Goal: Task Accomplishment & Management: Manage account settings

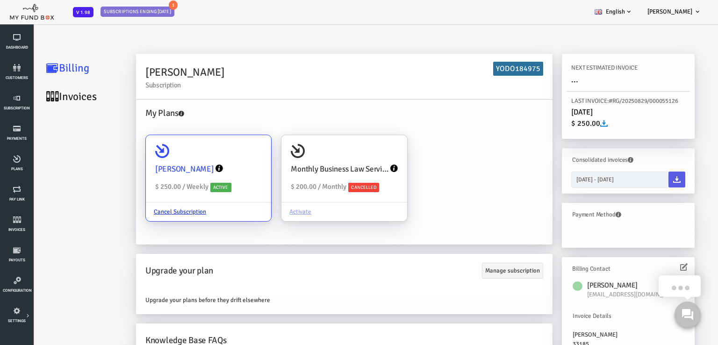
click at [199, 160] on div "[PERSON_NAME]" at bounding box center [180, 168] width 107 height 21
click at [222, 158] on input "[PERSON_NAME] $ 250.00 / Weekly Active Cancel Subscription" at bounding box center [231, 148] width 19 height 19
radio input "true"
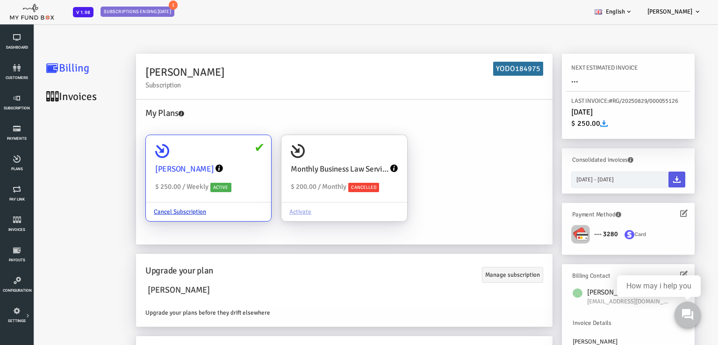
click at [187, 166] on icon at bounding box center [190, 168] width 7 height 7
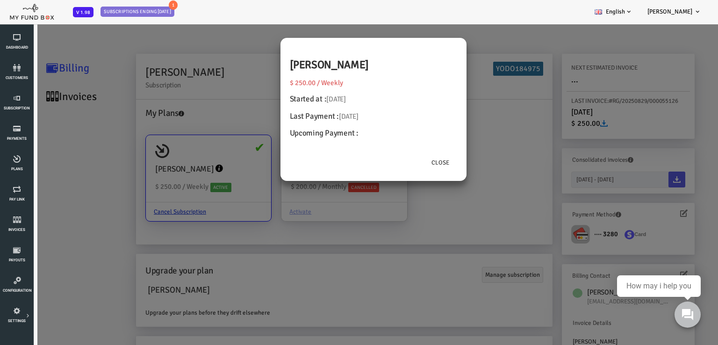
click at [312, 136] on h4 "Upcoming Payment :" at bounding box center [344, 133] width 167 height 12
click at [336, 133] on h4 "Upcoming Payment :" at bounding box center [344, 133] width 167 height 12
click at [336, 134] on h4 "Upcoming Payment :" at bounding box center [344, 133] width 167 height 12
click at [331, 133] on h4 "Upcoming Payment :" at bounding box center [344, 133] width 167 height 12
drag, startPoint x: 328, startPoint y: 133, endPoint x: 321, endPoint y: 133, distance: 7.0
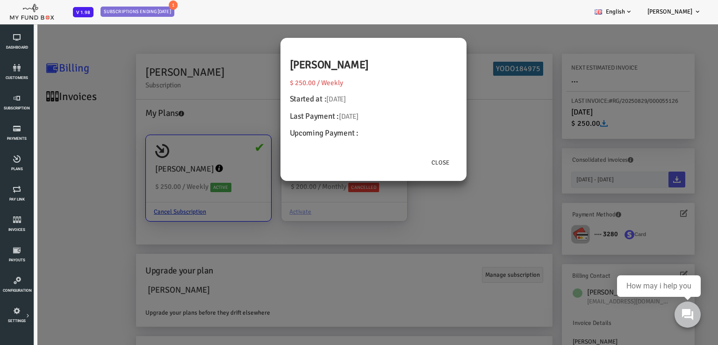
click at [325, 133] on h4 "Upcoming Payment :" at bounding box center [344, 133] width 167 height 12
click at [321, 133] on h4 "Upcoming Payment :" at bounding box center [344, 133] width 167 height 12
click at [320, 133] on h4 "Upcoming Payment :" at bounding box center [344, 133] width 167 height 12
click at [329, 132] on h4 "Upcoming Payment :" at bounding box center [344, 133] width 167 height 12
click at [349, 139] on h4 "Upcoming Payment :" at bounding box center [344, 133] width 167 height 12
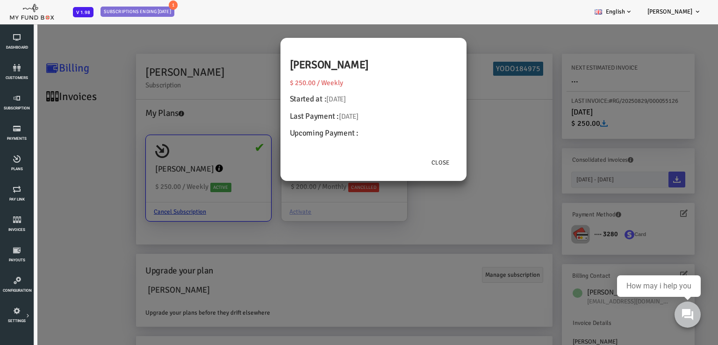
click at [350, 139] on div "[PERSON_NAME] $ 250.00 / Weekly Started at : [DATE] Last Payment : [DATE] Upcom…" at bounding box center [345, 95] width 186 height 115
click at [417, 162] on button "Close" at bounding box center [412, 163] width 34 height 18
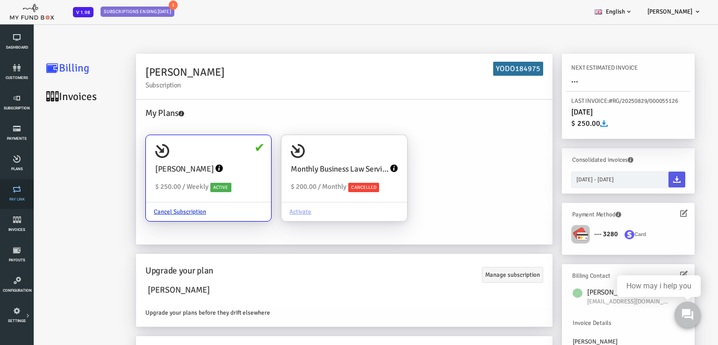
click at [21, 192] on icon at bounding box center [17, 189] width 28 height 7
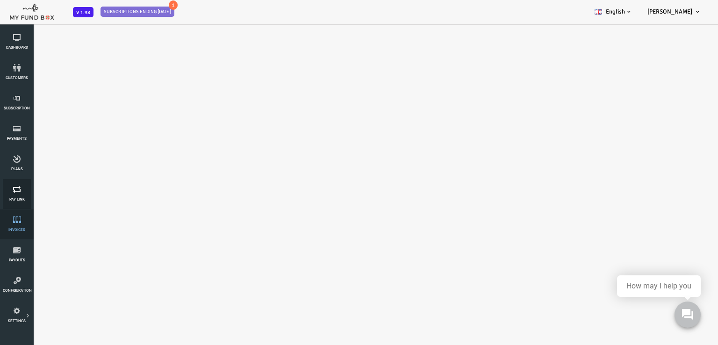
select select "100"
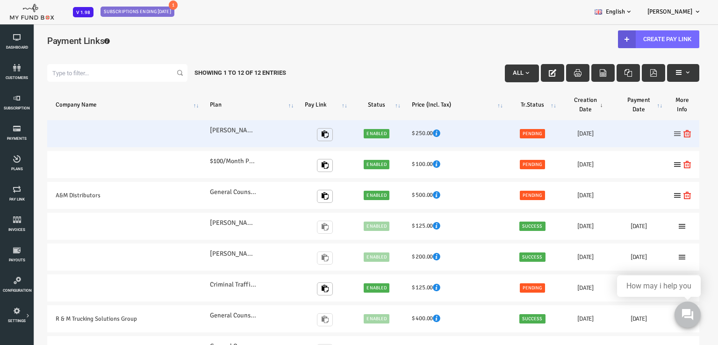
click at [646, 135] on icon at bounding box center [648, 133] width 7 height 7
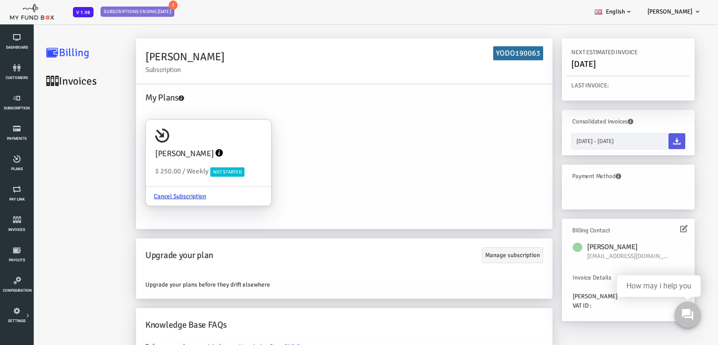
scroll to position [30, 0]
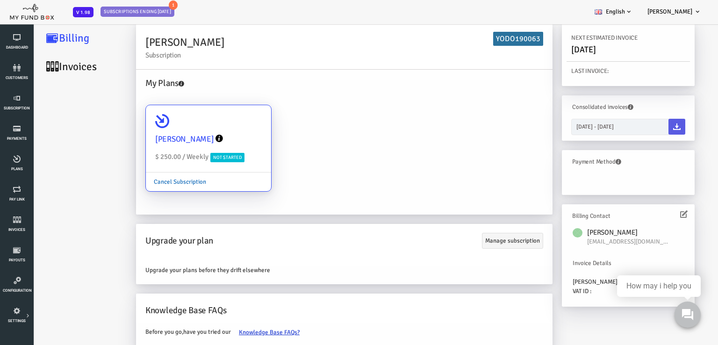
click at [158, 180] on link "Cancel Subscription" at bounding box center [151, 182] width 68 height 18
click at [222, 128] on input "[PERSON_NAME] $ 250.00 / Weekly Not Started Cancel Subscription" at bounding box center [231, 118] width 19 height 19
radio input "true"
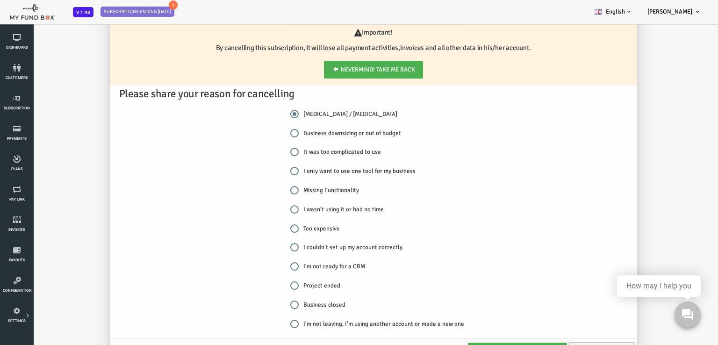
scroll to position [196, 0]
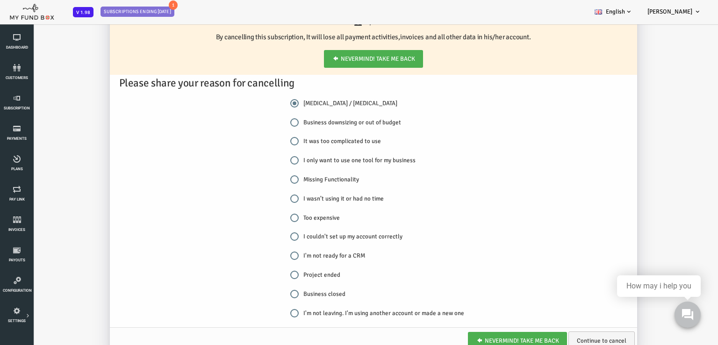
click at [264, 178] on input "Missing Functionality" at bounding box center [266, 179] width 8 height 8
radio input "true"
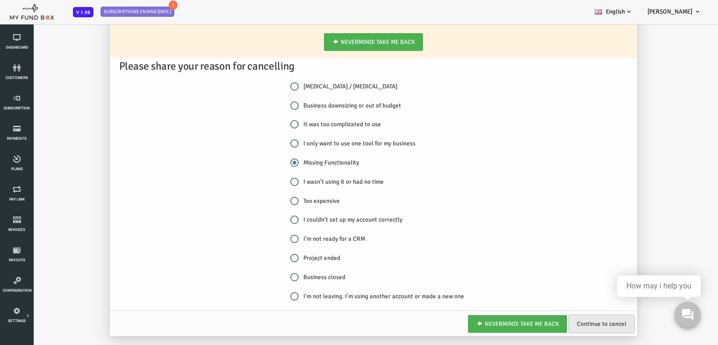
scroll to position [26, 0]
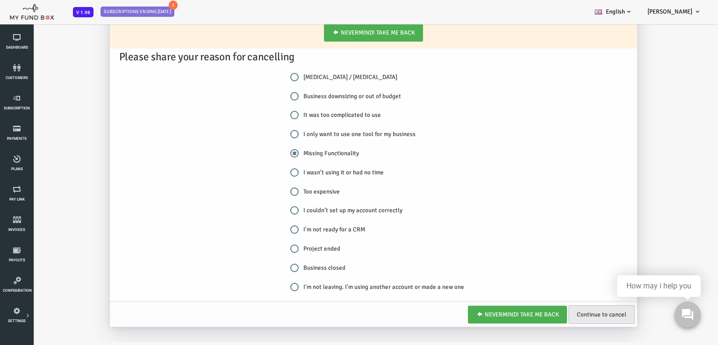
click at [565, 311] on link "Continue to cancel" at bounding box center [573, 314] width 66 height 19
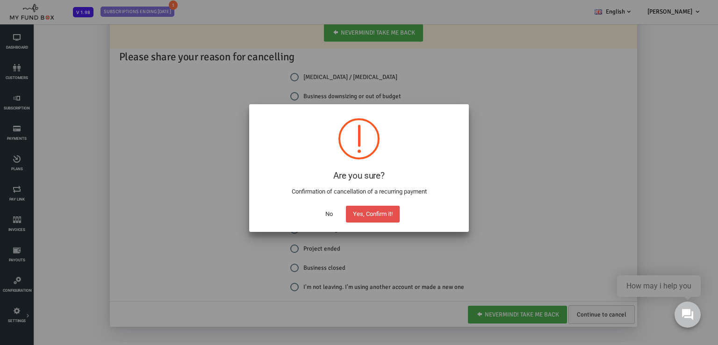
click at [372, 215] on button "Yes, Confirm it!" at bounding box center [373, 214] width 54 height 17
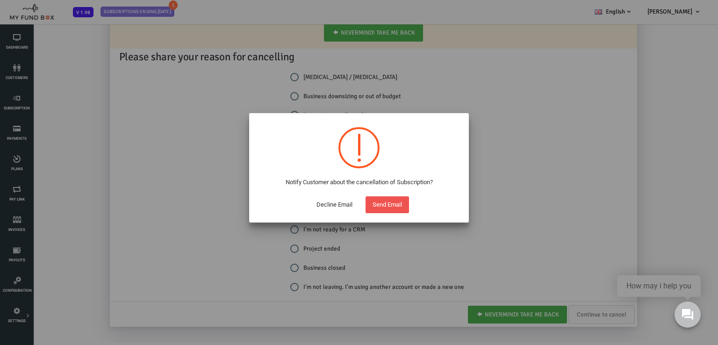
click at [339, 205] on button "Decline Email" at bounding box center [334, 204] width 50 height 17
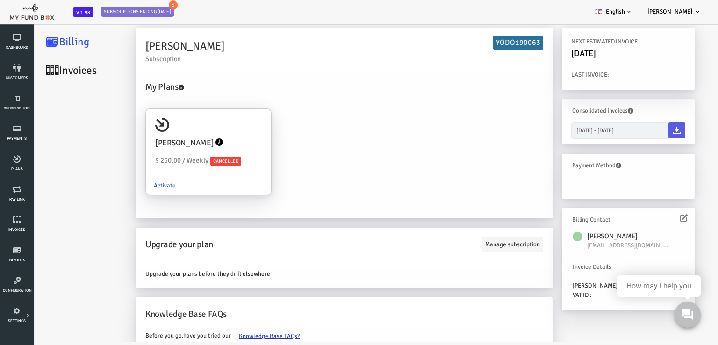
scroll to position [0, 0]
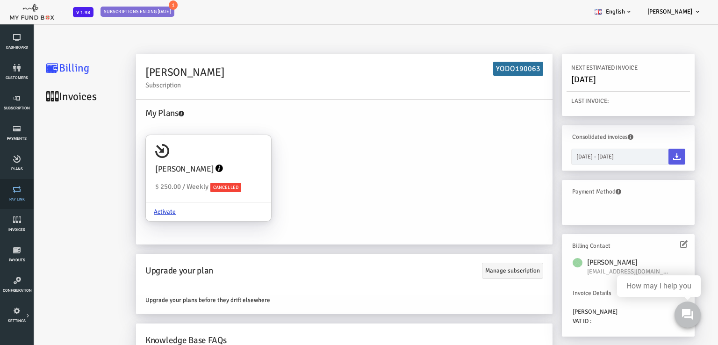
click at [15, 196] on link "Pay Link" at bounding box center [17, 194] width 28 height 30
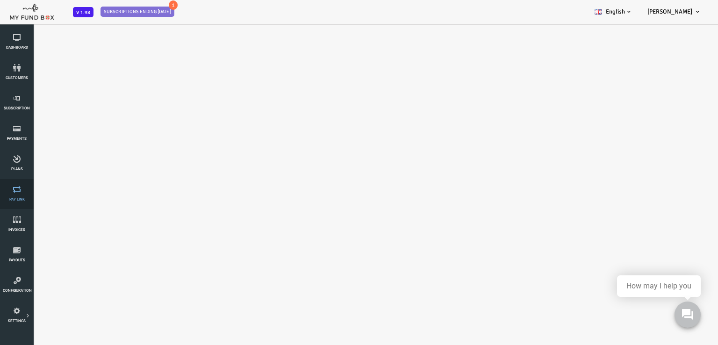
select select "100"
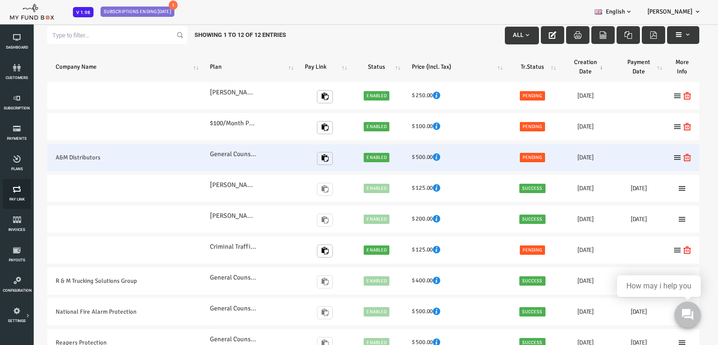
scroll to position [47, 0]
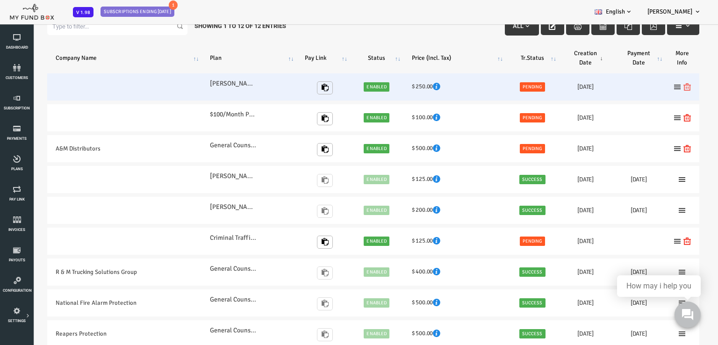
drag, startPoint x: 657, startPoint y: 86, endPoint x: 687, endPoint y: 110, distance: 38.0
click at [658, 86] on icon at bounding box center [658, 86] width 7 height 7
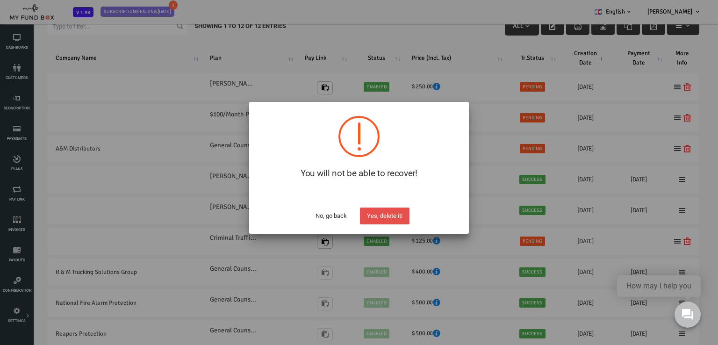
click at [384, 219] on button "Yes, delete it!" at bounding box center [385, 216] width 50 height 17
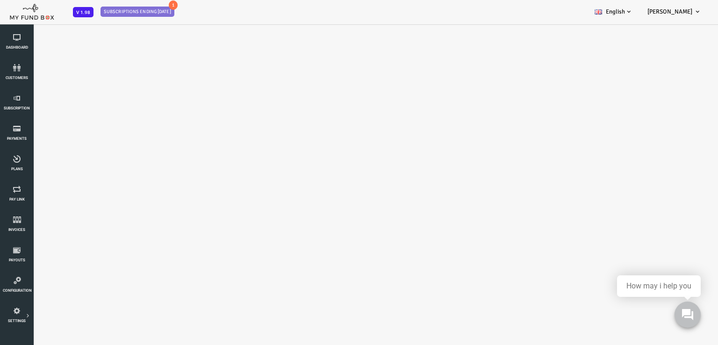
scroll to position [0, 0]
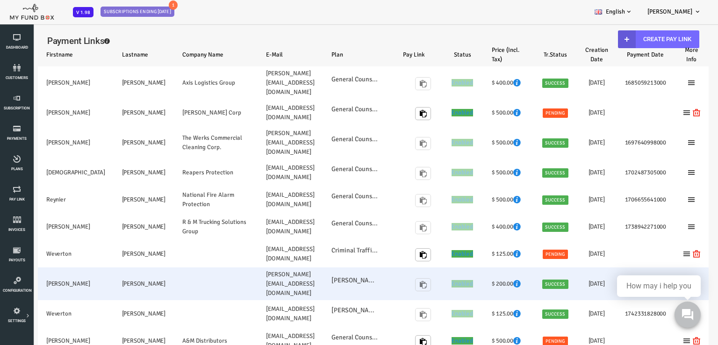
select select "100"
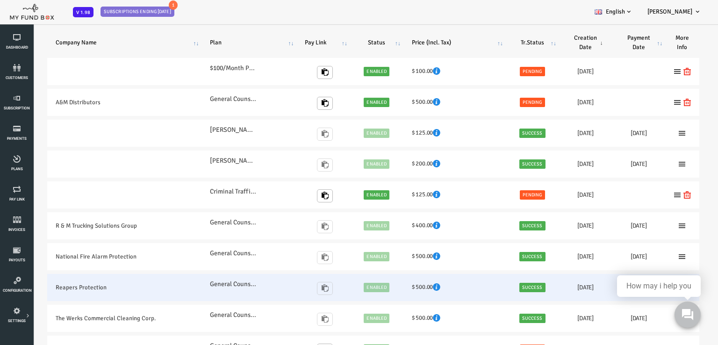
scroll to position [41, 0]
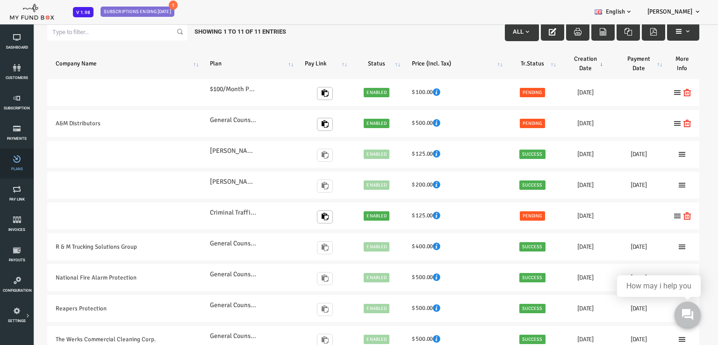
click at [24, 168] on link "Plans" at bounding box center [17, 164] width 28 height 30
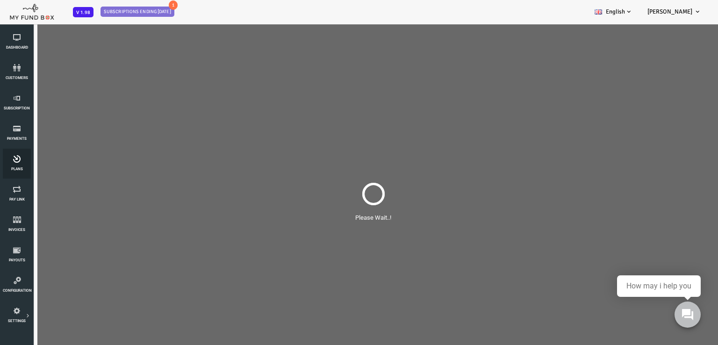
scroll to position [0, 0]
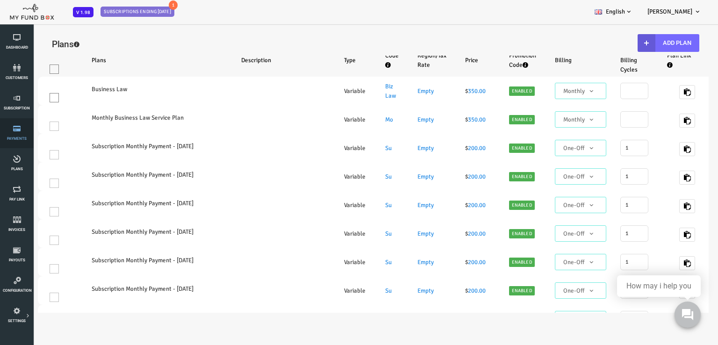
click at [0, 0] on span "Payments" at bounding box center [0, 0] width 0 height 0
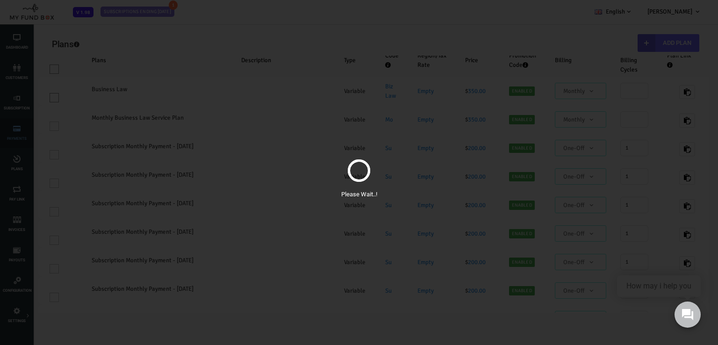
select select "100"
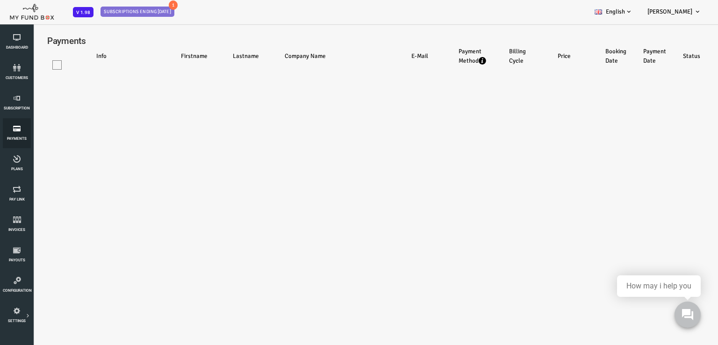
select select "100"
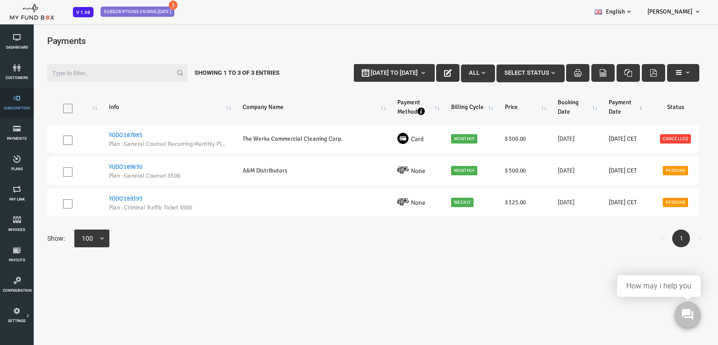
click at [7, 101] on icon at bounding box center [17, 97] width 28 height 7
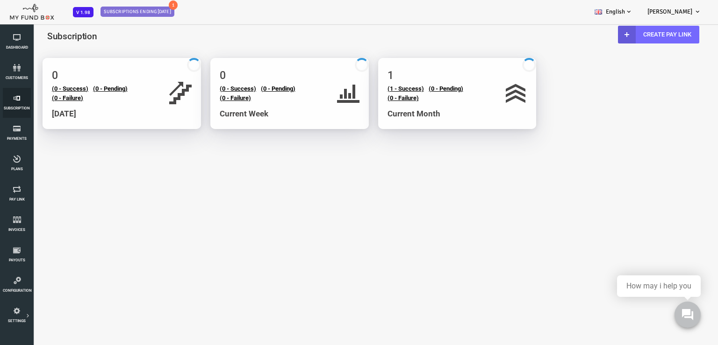
select select "100"
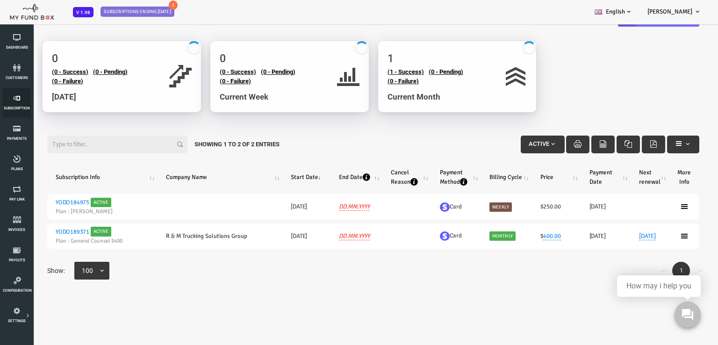
scroll to position [26, 0]
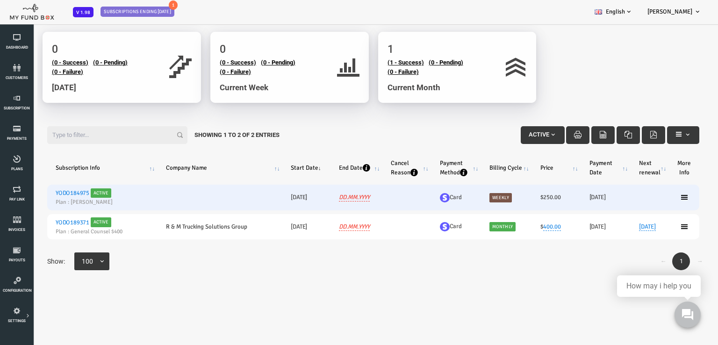
click at [49, 191] on link "YODO184975" at bounding box center [44, 192] width 34 height 7
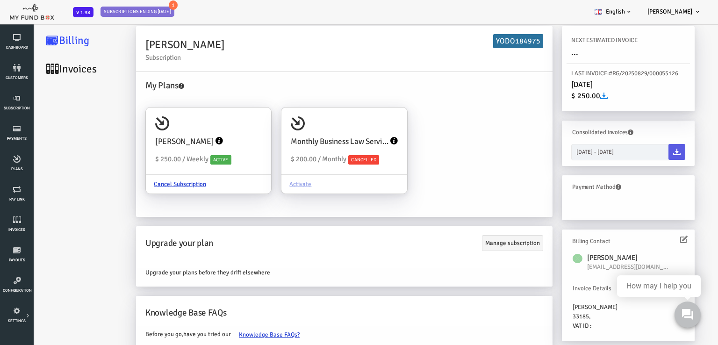
scroll to position [30, 0]
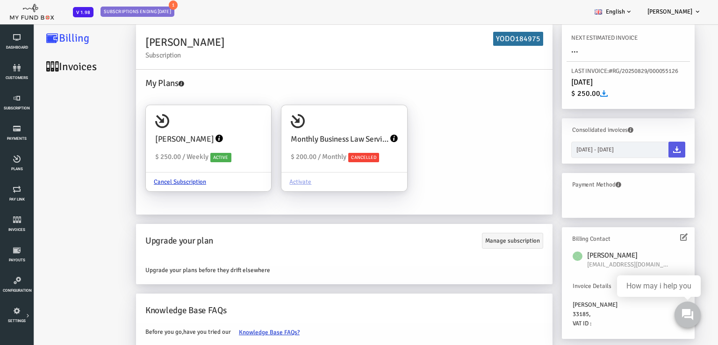
click at [656, 239] on icon at bounding box center [655, 236] width 7 height 7
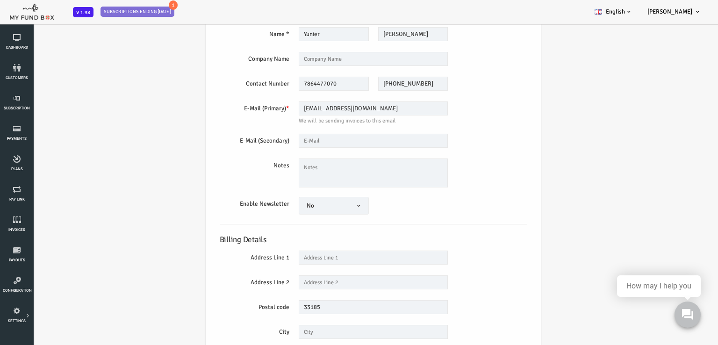
scroll to position [47, 0]
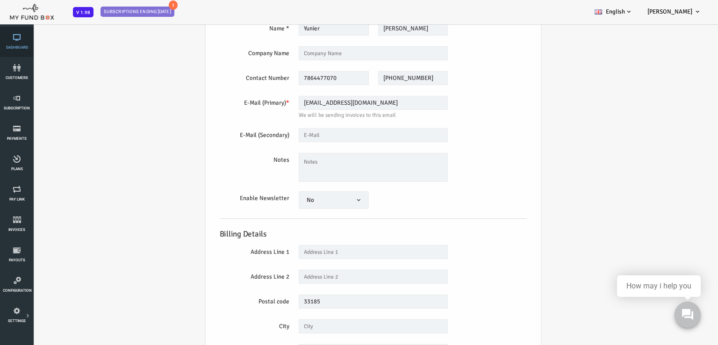
click at [0, 0] on span "Dashboard" at bounding box center [0, 0] width 0 height 0
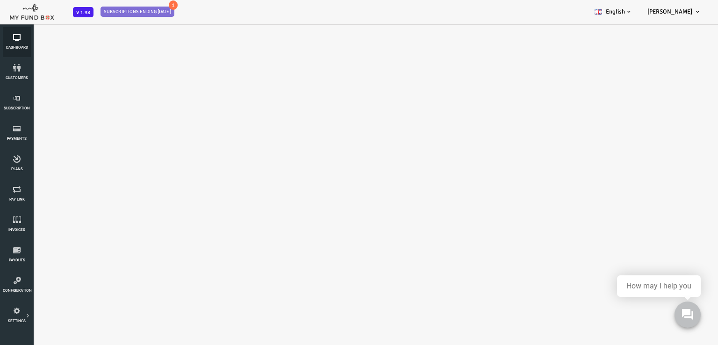
scroll to position [0, 0]
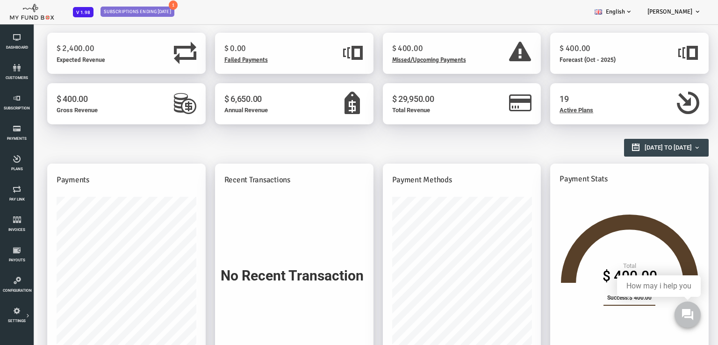
click at [560, 109] on span "Active Plans" at bounding box center [548, 110] width 34 height 7
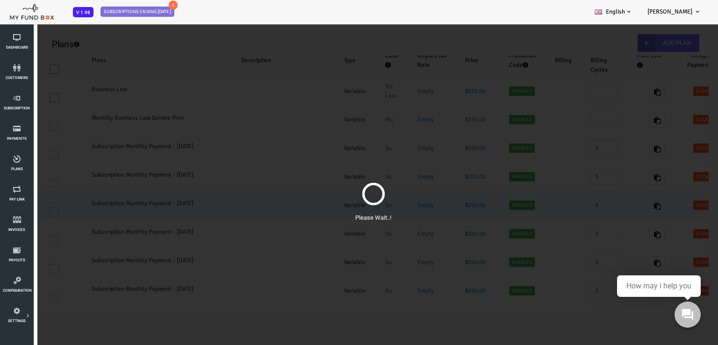
scroll to position [7, 0]
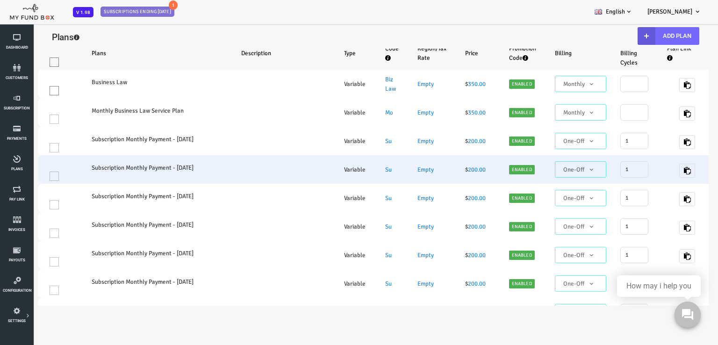
select select "100"
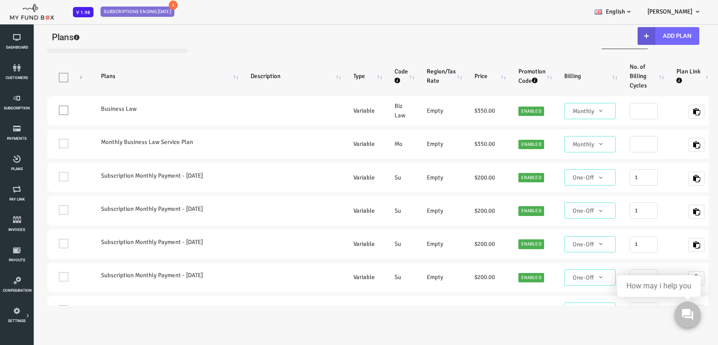
scroll to position [0, 0]
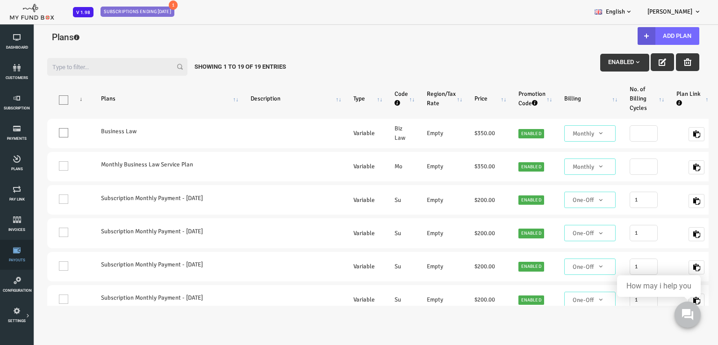
click at [0, 0] on span "Payouts" at bounding box center [0, 0] width 0 height 0
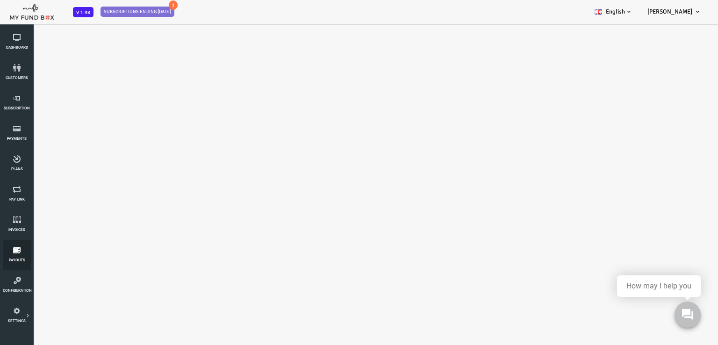
select select "100"
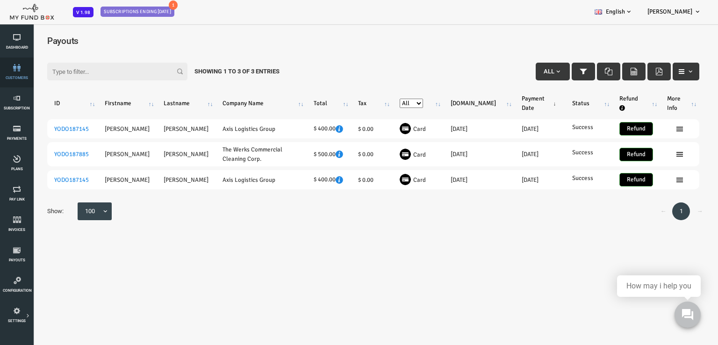
click at [17, 66] on icon at bounding box center [17, 67] width 28 height 7
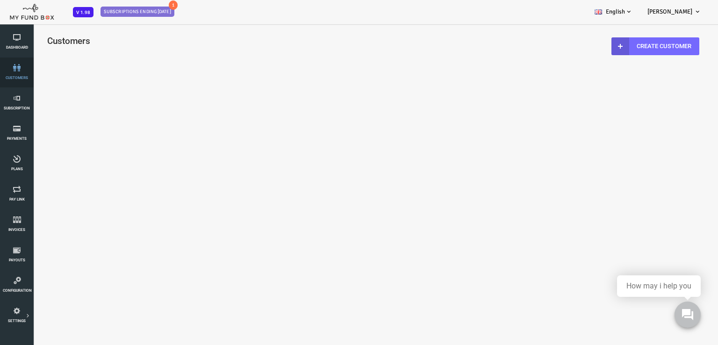
select select "100"
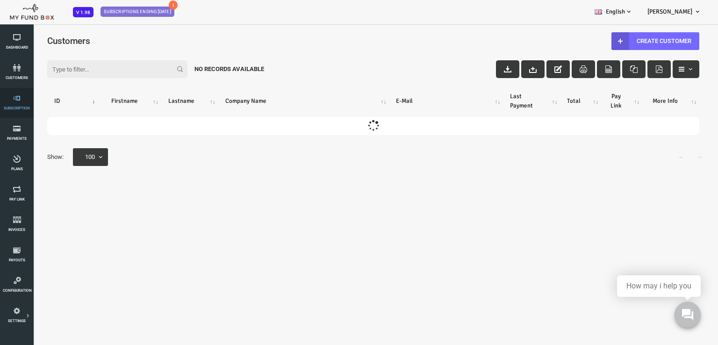
click at [20, 100] on icon at bounding box center [17, 97] width 28 height 7
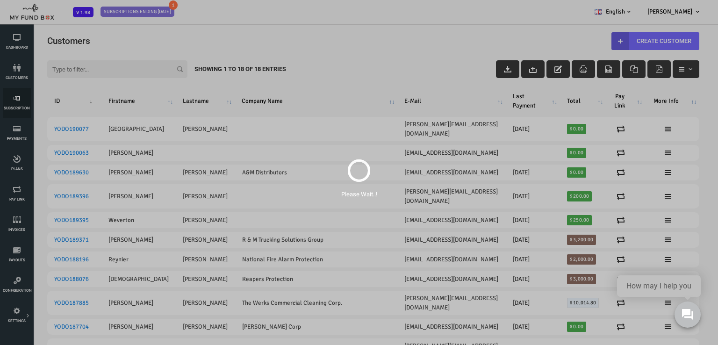
scroll to position [26, 0]
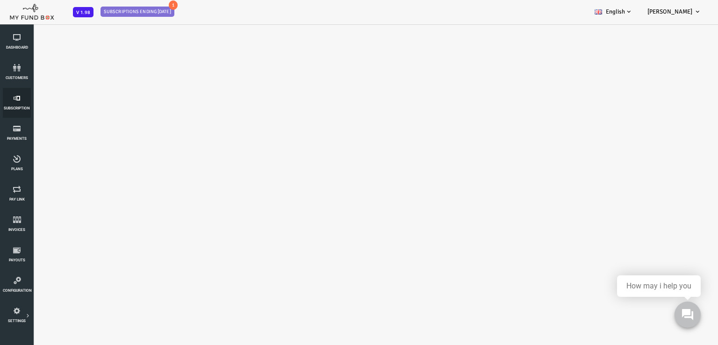
select select "100"
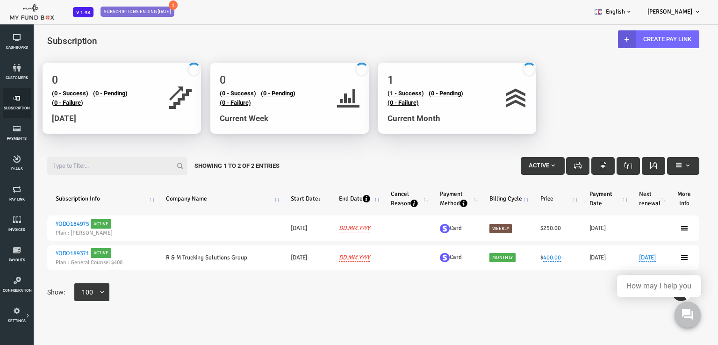
scroll to position [0, 0]
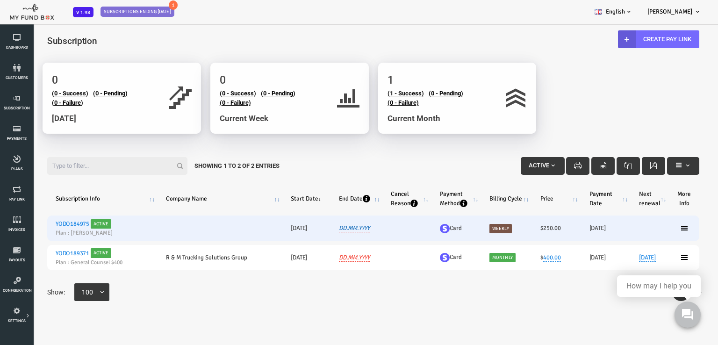
click at [326, 226] on link "DD.MM.YYYY" at bounding box center [325, 228] width 31 height 8
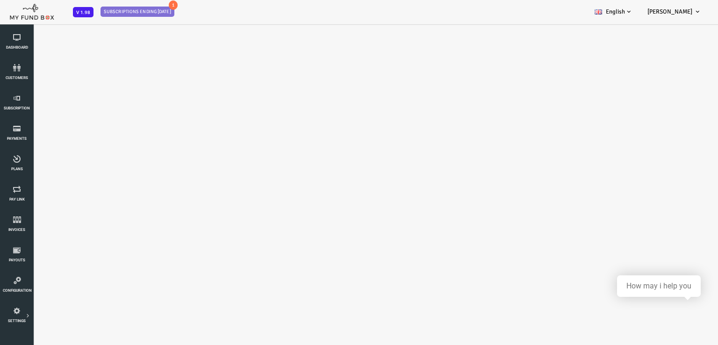
select select "100"
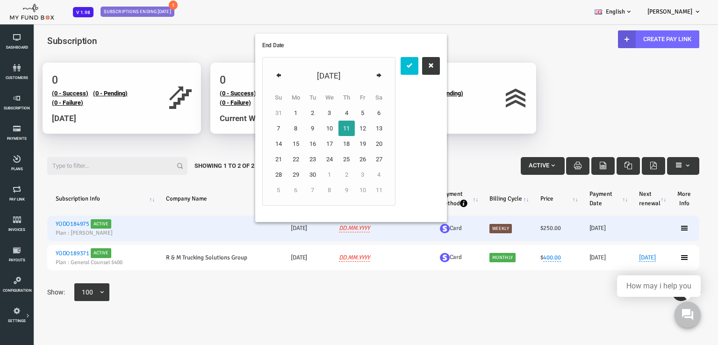
click at [335, 156] on td "26" at bounding box center [334, 158] width 16 height 15
click at [383, 66] on icon "submit" at bounding box center [380, 65] width 7 height 7
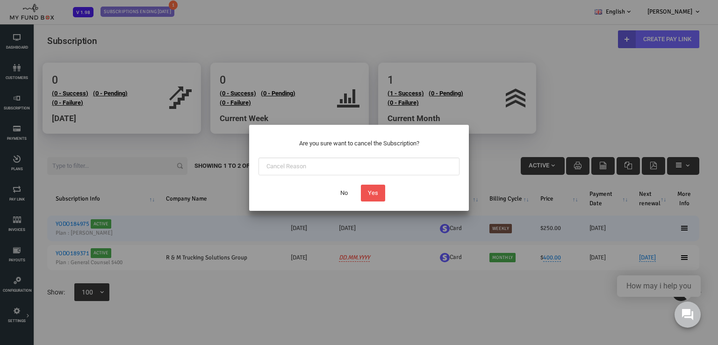
click at [343, 191] on button "No" at bounding box center [343, 193] width 21 height 17
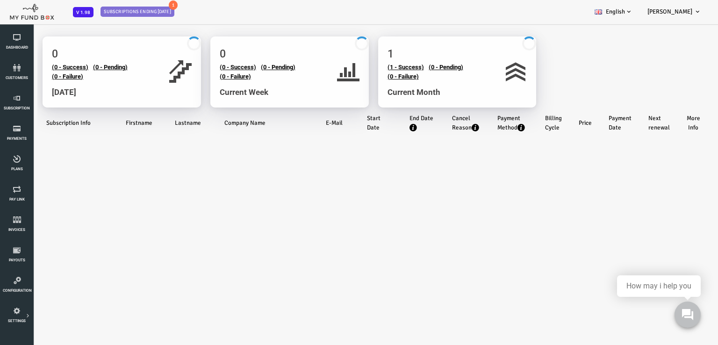
select select "100"
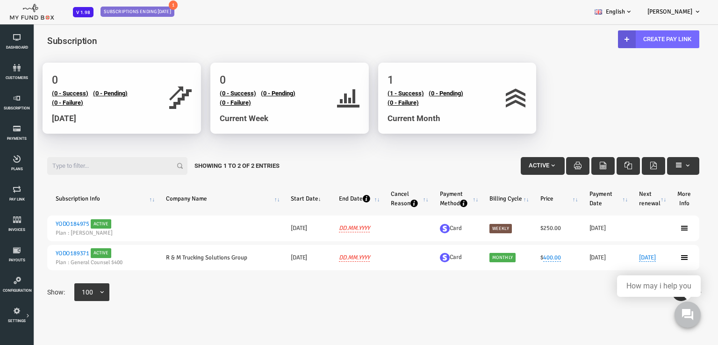
click at [216, 115] on span "Current Week" at bounding box center [215, 118] width 49 height 9
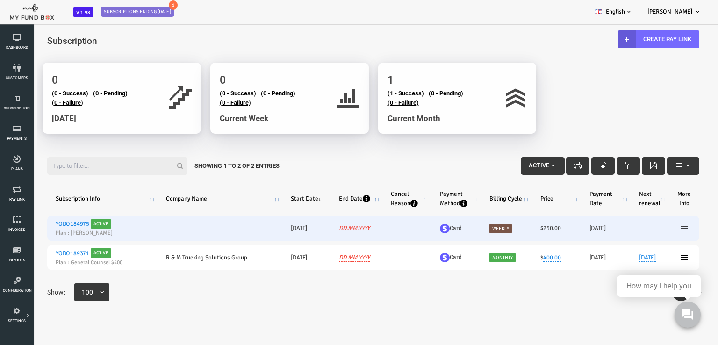
click at [657, 227] on icon at bounding box center [655, 227] width 7 height 7
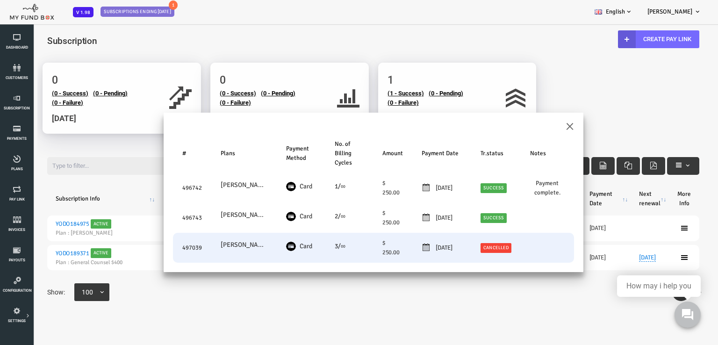
click at [474, 247] on link "Cancelled" at bounding box center [467, 247] width 31 height 9
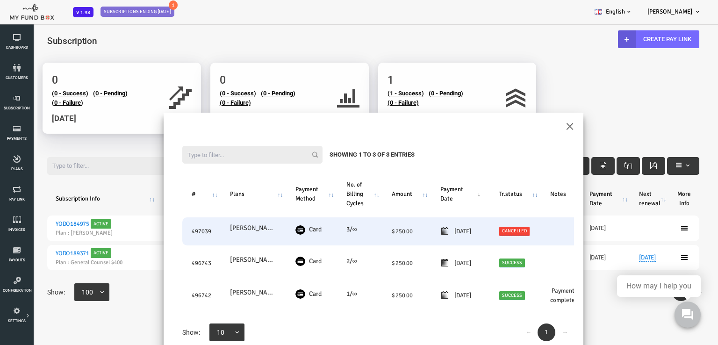
click at [490, 231] on link "Cancelled" at bounding box center [486, 231] width 31 height 9
click at [463, 180] on span "× Cancelled" at bounding box center [496, 183] width 93 height 9
click at [462, 202] on icon "submit" at bounding box center [461, 201] width 7 height 7
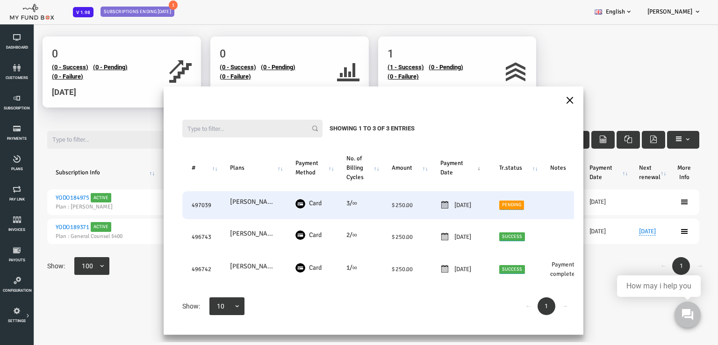
click at [544, 100] on button "×" at bounding box center [541, 99] width 8 height 16
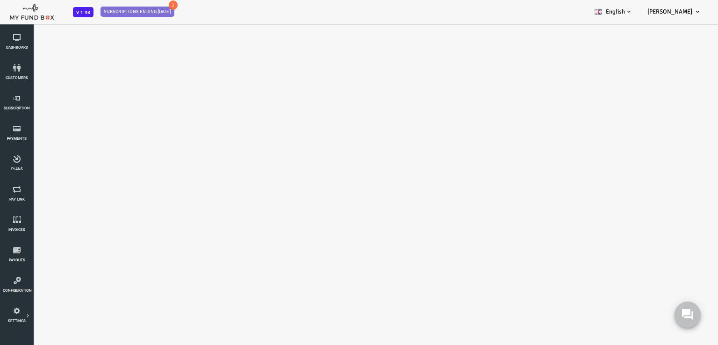
select select "100"
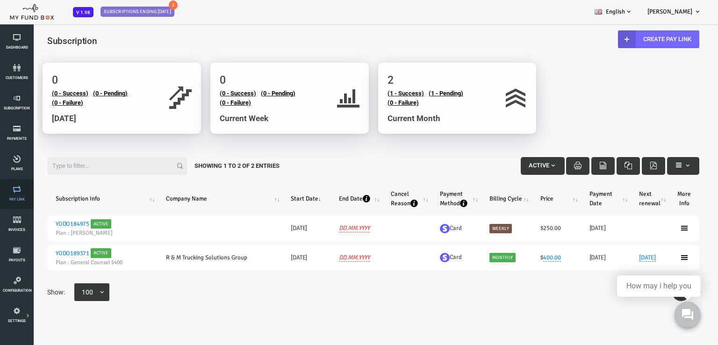
click at [15, 191] on icon at bounding box center [17, 189] width 28 height 7
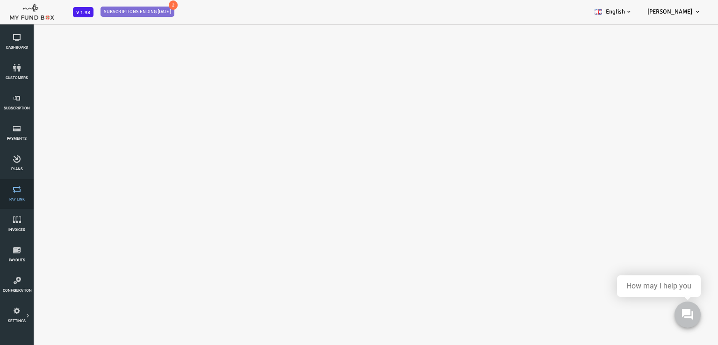
select select "100"
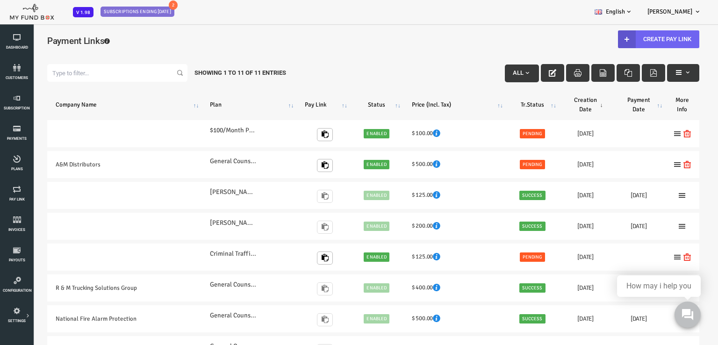
click at [639, 41] on link "Create Pay Link" at bounding box center [629, 39] width 81 height 18
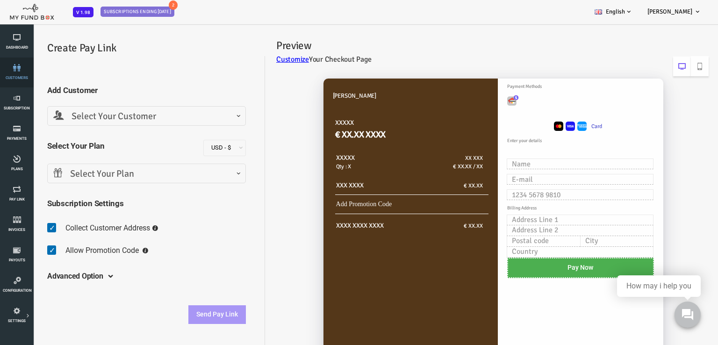
click at [0, 0] on span "customers" at bounding box center [0, 0] width 0 height 0
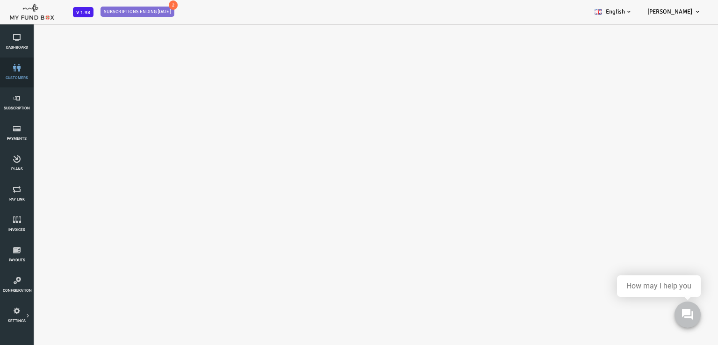
select select "100"
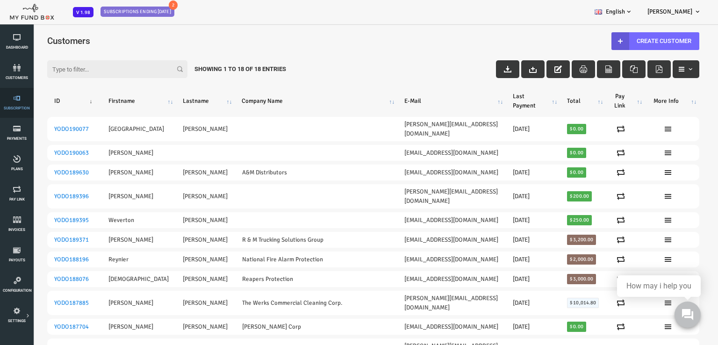
click at [0, 0] on span "Subscription" at bounding box center [0, 0] width 0 height 0
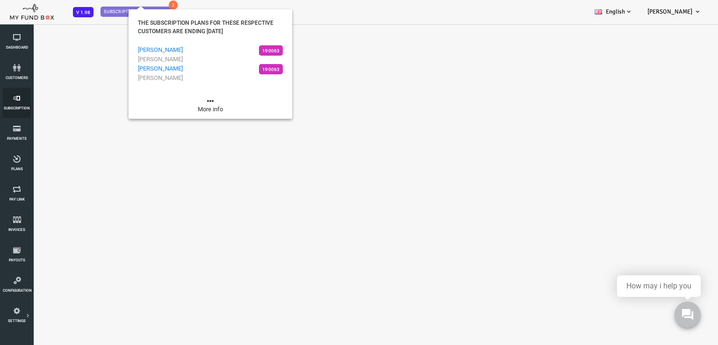
select select "100"
